Goal: Transaction & Acquisition: Register for event/course

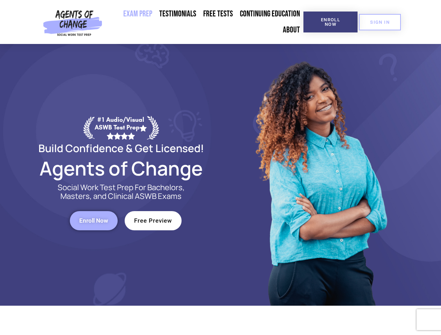
click at [221, 168] on div at bounding box center [320, 175] width 199 height 262
click at [330, 22] on span "Enroll Now" at bounding box center [331, 21] width 32 height 9
click at [380, 22] on span "SIGN IN" at bounding box center [380, 22] width 20 height 5
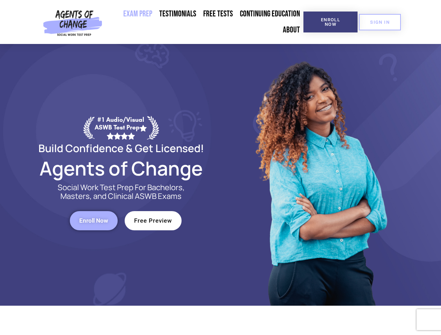
click at [94, 221] on span "Enroll Now" at bounding box center [93, 221] width 29 height 6
click at [153, 221] on span "Free Preview" at bounding box center [153, 221] width 38 height 6
